Goal: Find specific fact: Find specific fact

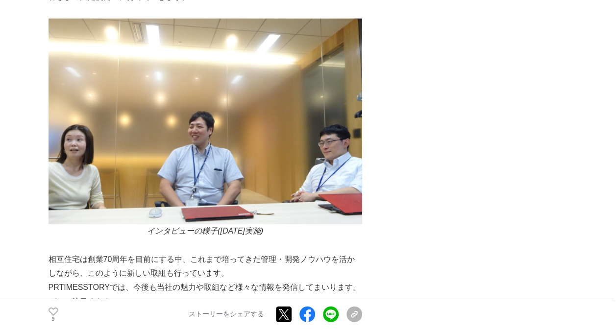
scroll to position [3379, 0]
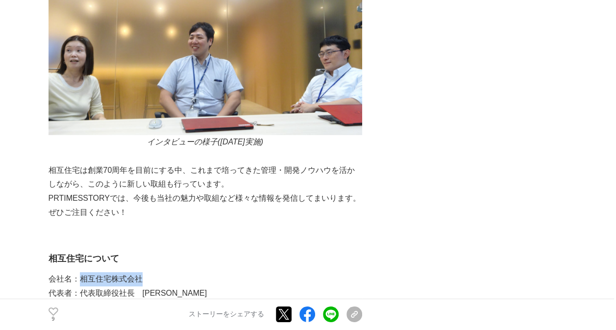
drag, startPoint x: 79, startPoint y: 181, endPoint x: 153, endPoint y: 183, distance: 74.0
click at [154, 272] on p "会社名：相互住宅株式会社" at bounding box center [204, 279] width 313 height 14
copy p "相互住宅株式会社"
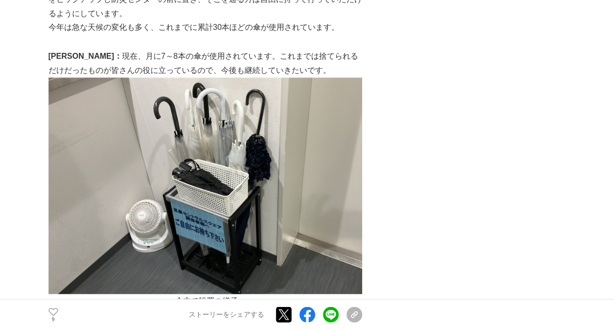
scroll to position [2694, 0]
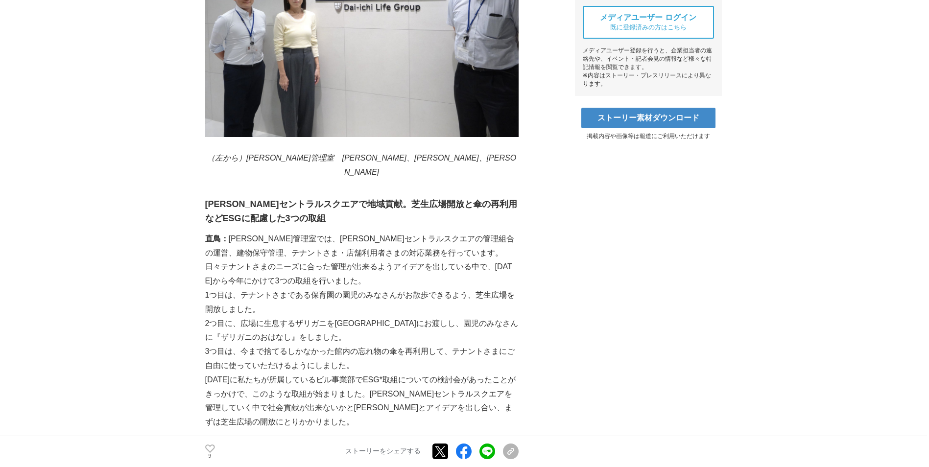
scroll to position [485, 0]
